Goal: Find specific page/section: Find specific page/section

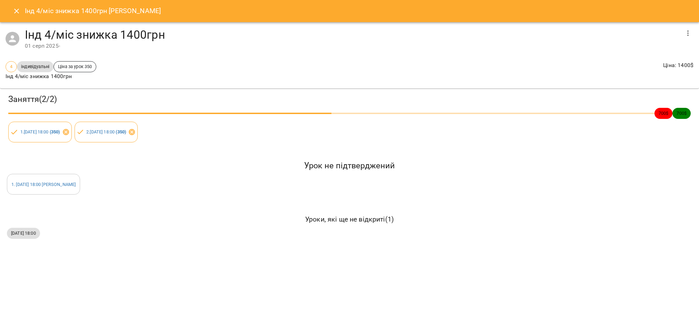
scroll to position [155, 0]
click at [14, 6] on button "Close" at bounding box center [16, 11] width 17 height 17
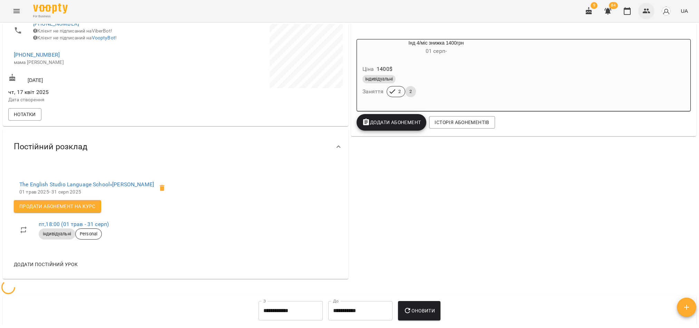
click at [650, 11] on icon "button" at bounding box center [647, 11] width 8 height 8
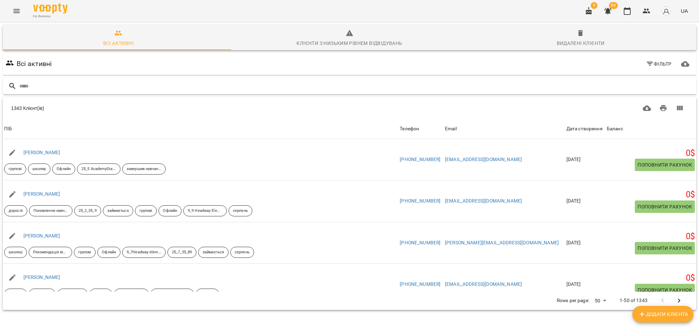
click at [53, 81] on input "text" at bounding box center [356, 85] width 675 height 11
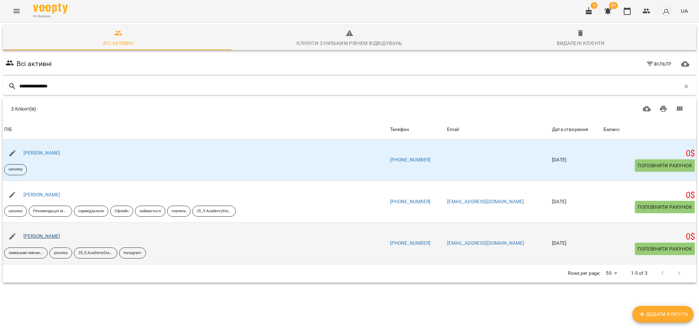
type input "**********"
click at [54, 239] on link "Бондаренко Назар" at bounding box center [41, 236] width 37 height 6
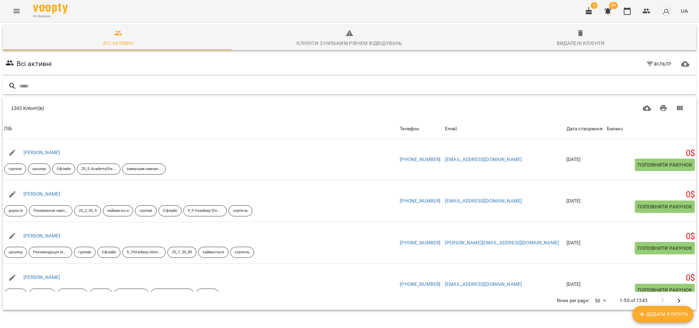
click at [103, 87] on input "text" at bounding box center [356, 85] width 675 height 11
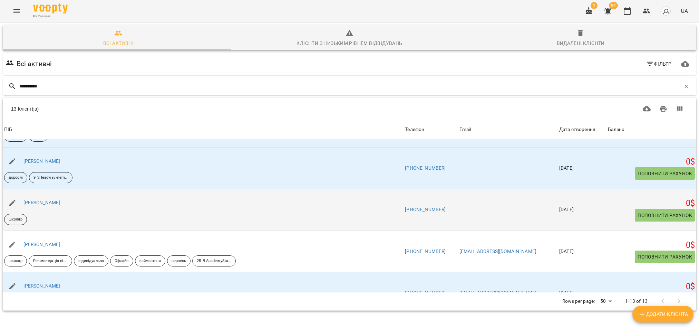
scroll to position [52, 0]
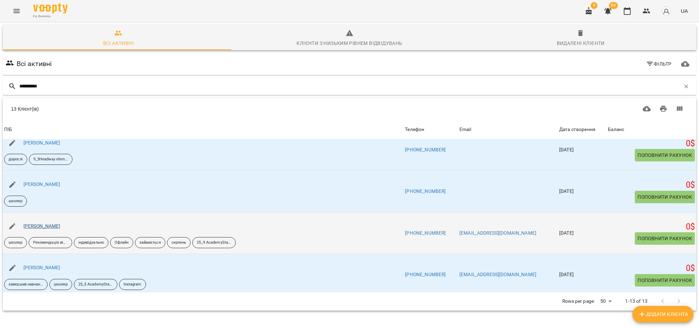
type input "**********"
click at [53, 226] on link "Бондаренко Назар" at bounding box center [41, 226] width 37 height 6
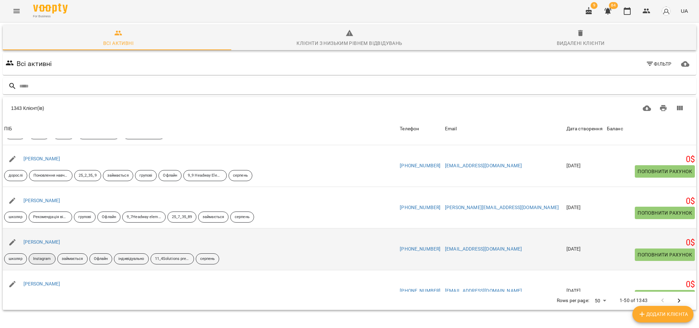
scroll to position [52, 0]
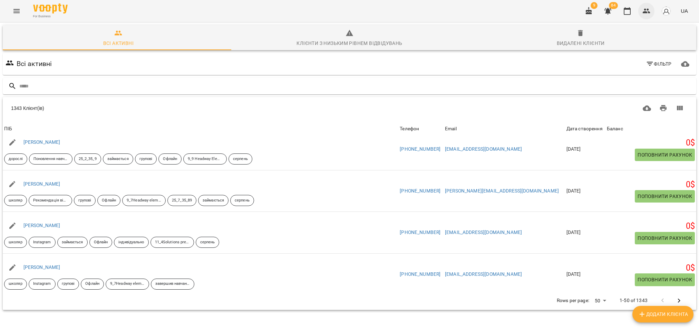
click at [646, 12] on icon "button" at bounding box center [647, 11] width 8 height 5
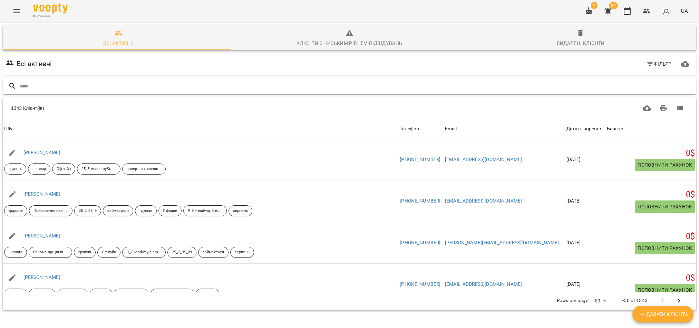
click at [71, 84] on input "text" at bounding box center [356, 85] width 675 height 11
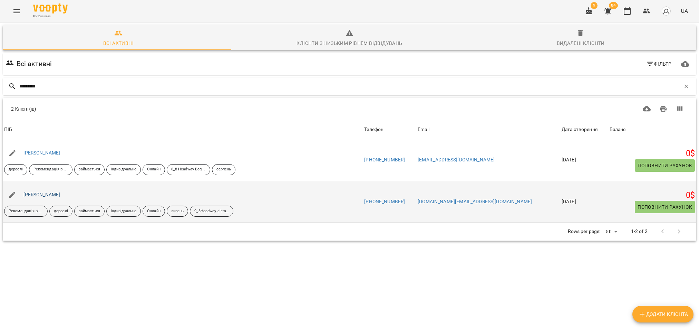
type input "*********"
click at [39, 194] on link "[PERSON_NAME]" at bounding box center [41, 195] width 37 height 6
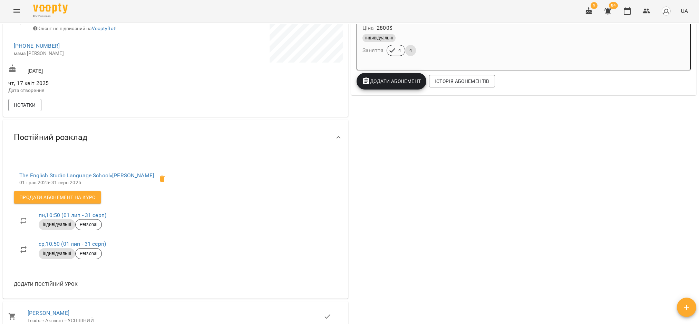
scroll to position [104, 0]
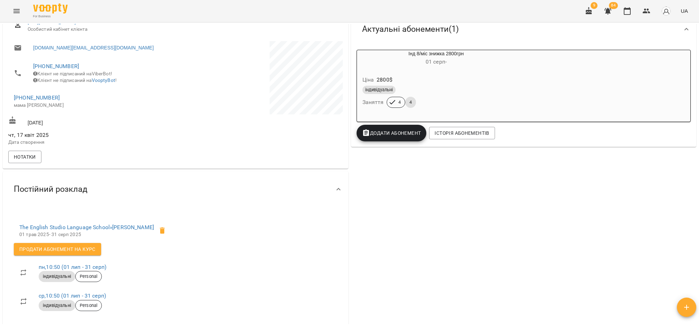
click at [436, 95] on div "індивідуальні" at bounding box center [436, 89] width 151 height 11
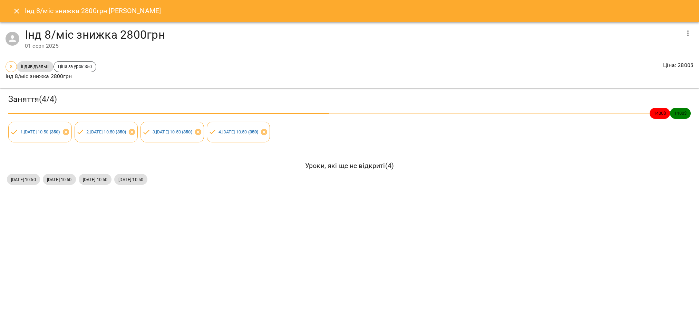
click at [19, 10] on icon "Close" at bounding box center [16, 11] width 8 height 8
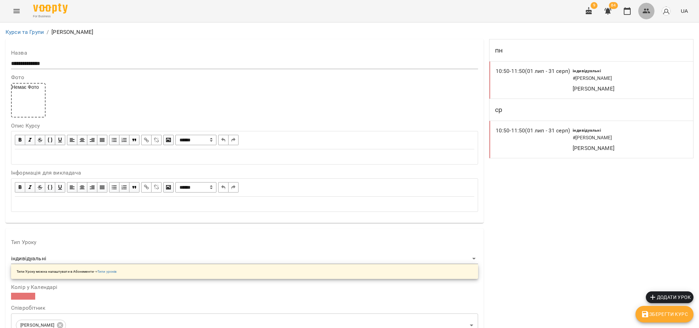
click at [648, 11] on icon "button" at bounding box center [647, 11] width 8 height 8
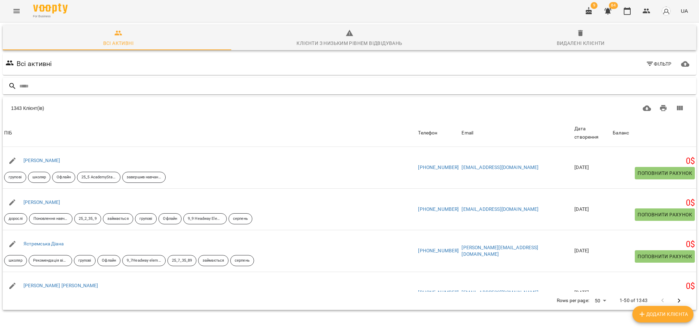
click at [121, 86] on input "text" at bounding box center [356, 85] width 675 height 11
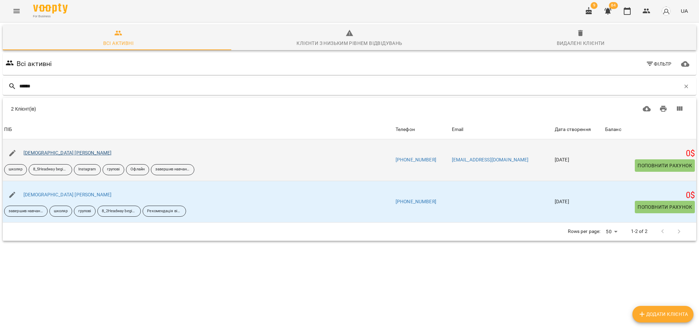
type input "******"
click at [45, 152] on link "[DEMOGRAPHIC_DATA] [PERSON_NAME]" at bounding box center [67, 153] width 88 height 6
